Goal: Transaction & Acquisition: Purchase product/service

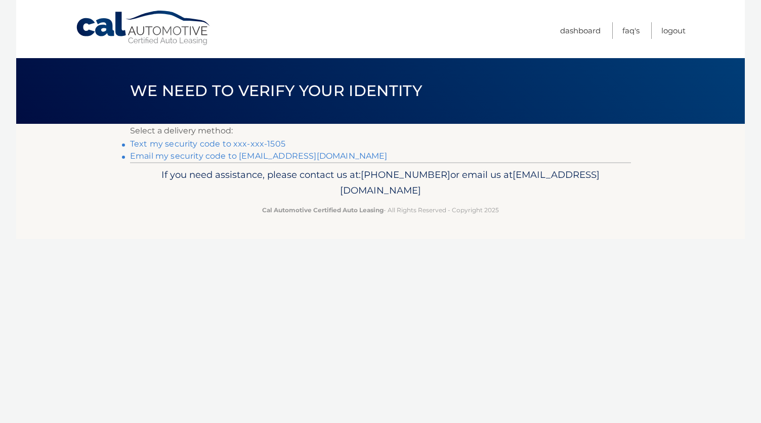
click at [253, 146] on link "Text my security code to xxx-xxx-1505" at bounding box center [207, 144] width 155 height 10
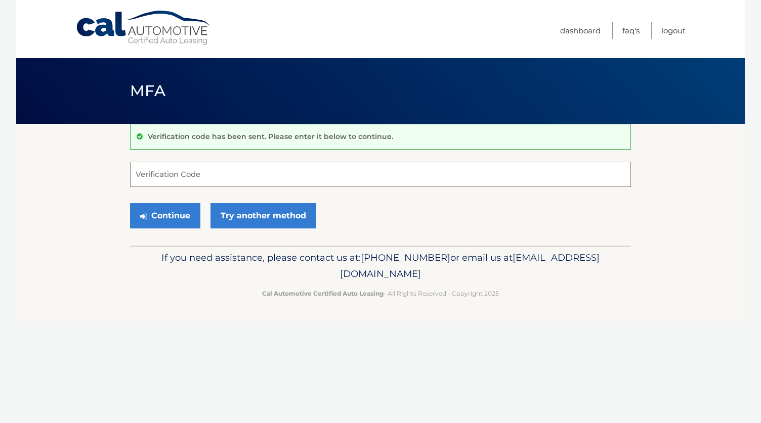
click at [245, 173] on input "Verification Code" at bounding box center [380, 174] width 501 height 25
type input "296371"
click at [165, 215] on button "Continue" at bounding box center [165, 215] width 70 height 25
click at [187, 216] on button "Continue" at bounding box center [165, 215] width 70 height 25
click at [564, 29] on link "Dashboard" at bounding box center [580, 30] width 40 height 17
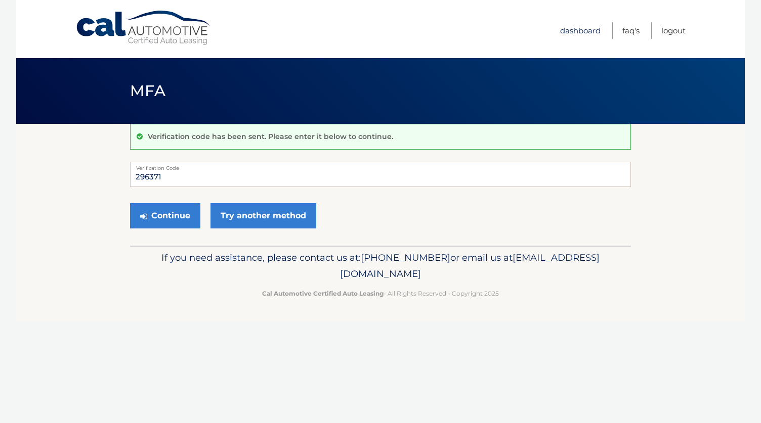
click at [567, 34] on link "Dashboard" at bounding box center [580, 30] width 40 height 17
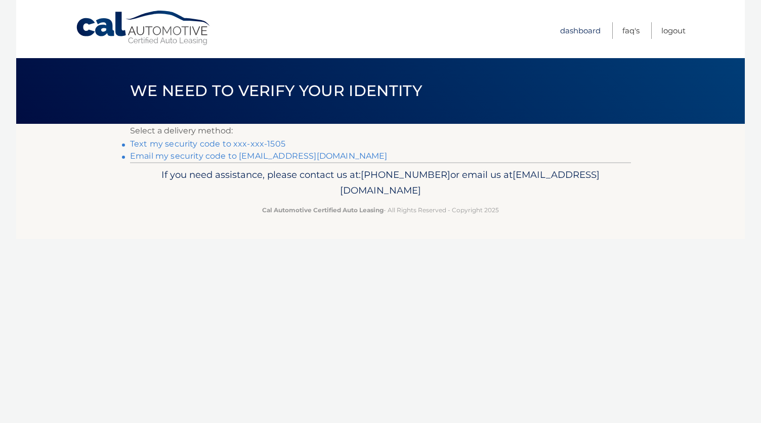
click at [579, 25] on link "Dashboard" at bounding box center [580, 30] width 40 height 17
click at [576, 29] on link "Dashboard" at bounding box center [580, 30] width 40 height 17
click at [184, 142] on link "Text my security code to xxx-xxx-1505" at bounding box center [207, 144] width 155 height 10
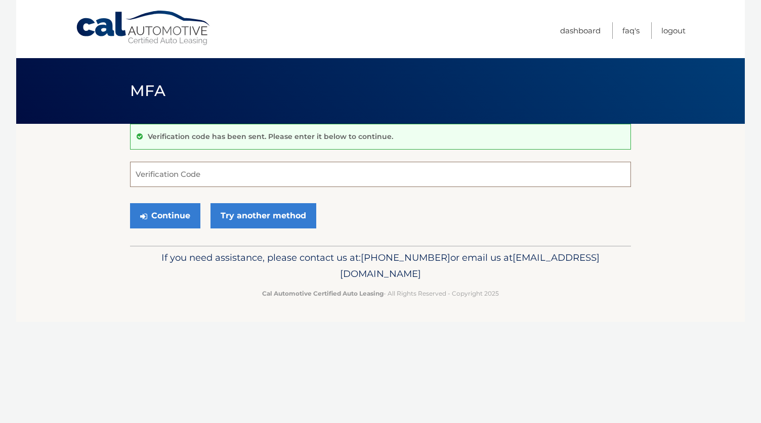
click at [277, 172] on input "Verification Code" at bounding box center [380, 174] width 501 height 25
type input "994887"
click at [181, 223] on button "Continue" at bounding box center [165, 215] width 70 height 25
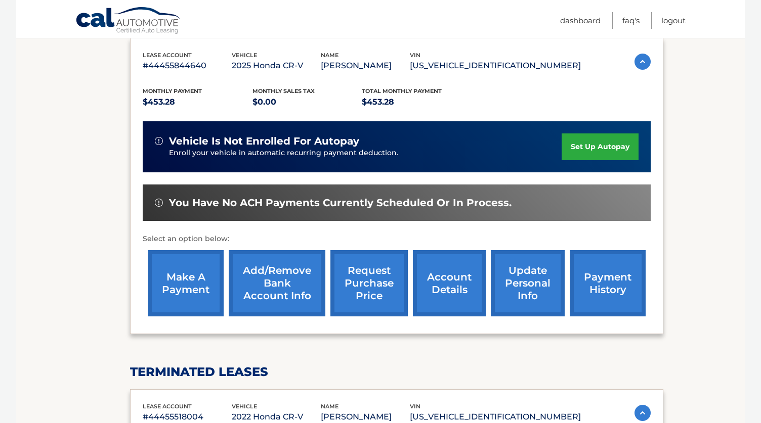
scroll to position [172, 0]
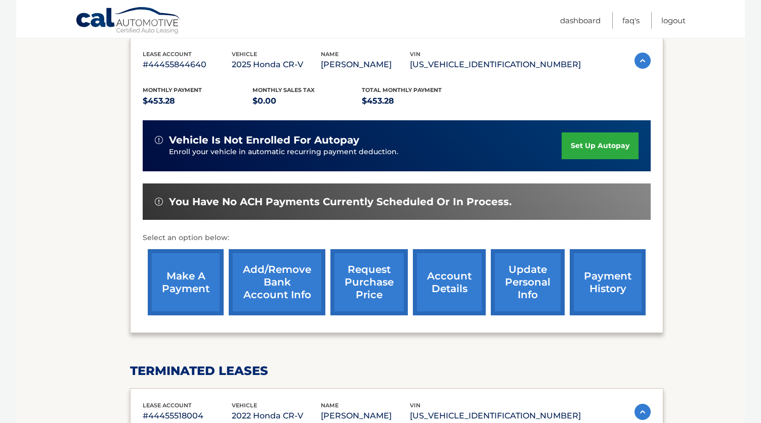
click at [192, 278] on link "make a payment" at bounding box center [186, 282] width 76 height 66
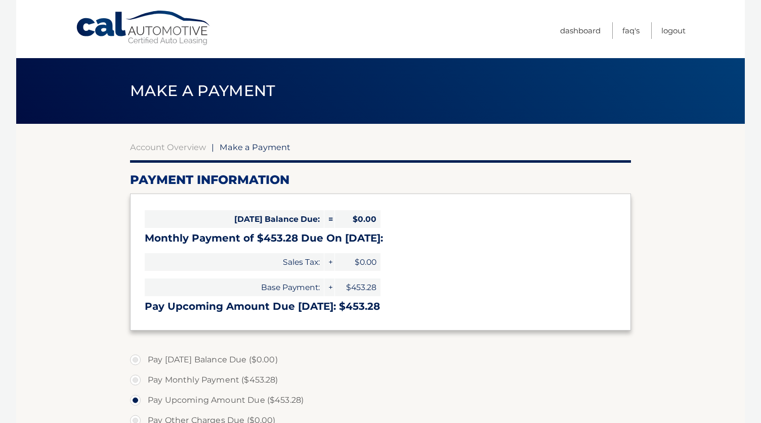
select select "ODJlOTU4ODEtN2ZmMS00MzBjLTk5NTktYjM2NTc1NGU4ZWE0"
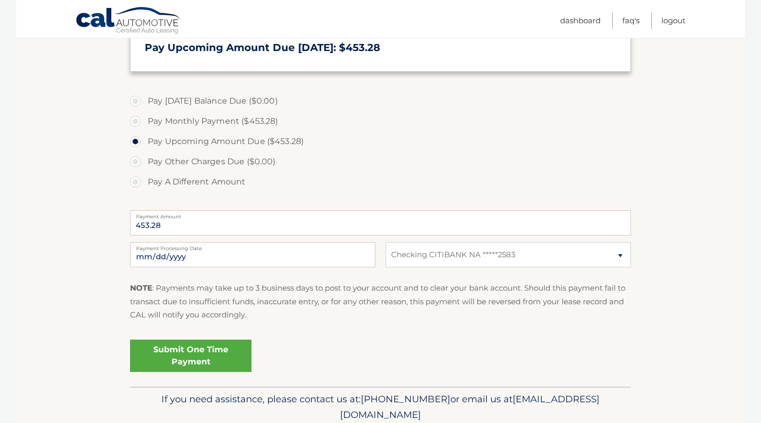
scroll to position [282, 0]
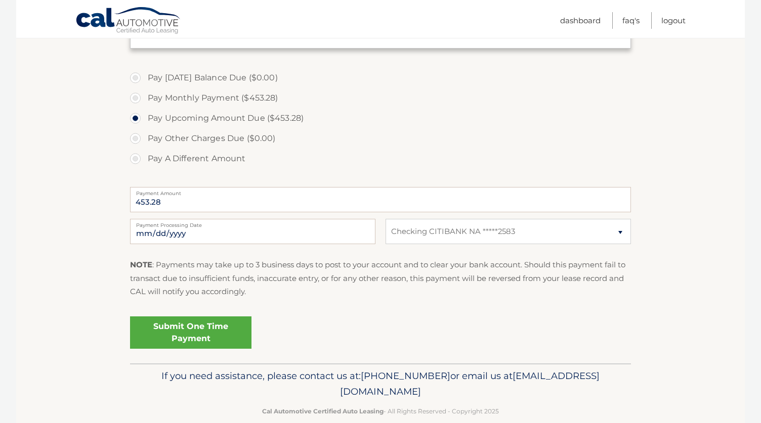
click at [202, 325] on link "Submit One Time Payment" at bounding box center [190, 333] width 121 height 32
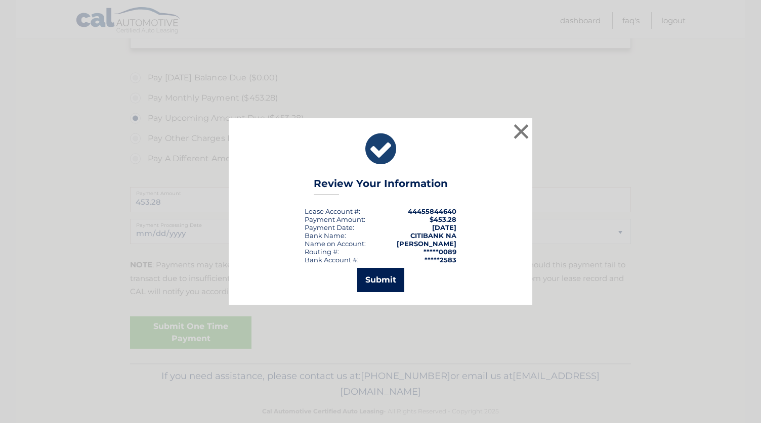
click at [379, 281] on button "Submit" at bounding box center [380, 280] width 47 height 24
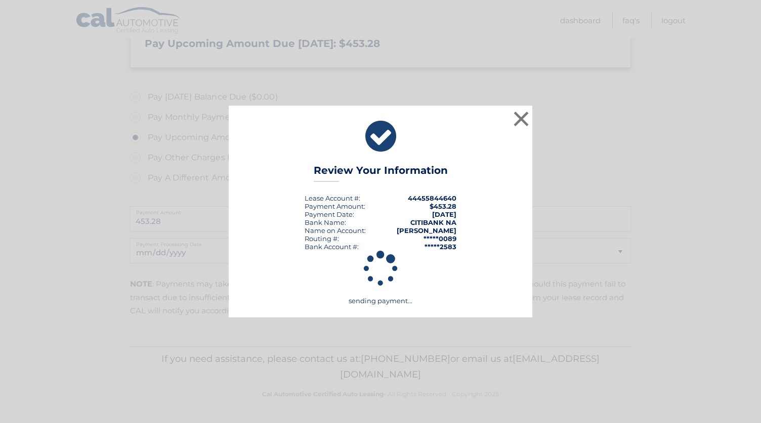
scroll to position [260, 0]
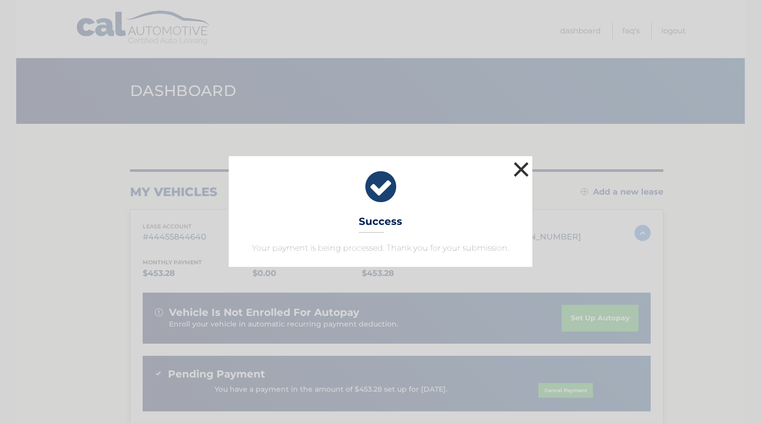
click at [525, 166] on button "×" at bounding box center [521, 169] width 20 height 20
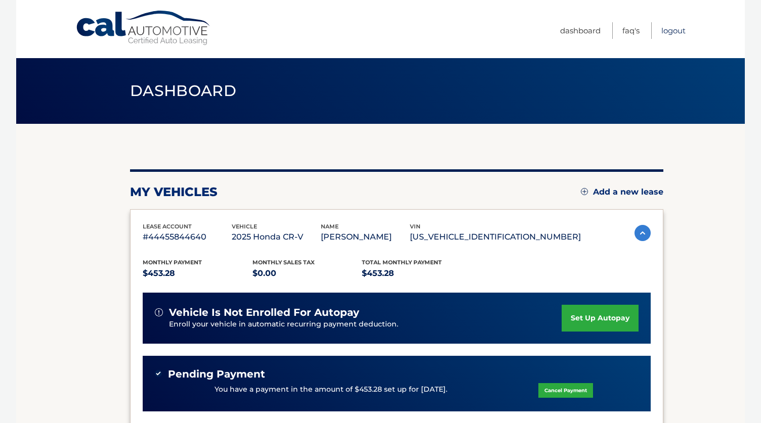
click at [671, 33] on link "Logout" at bounding box center [673, 30] width 24 height 17
